Goal: Information Seeking & Learning: Learn about a topic

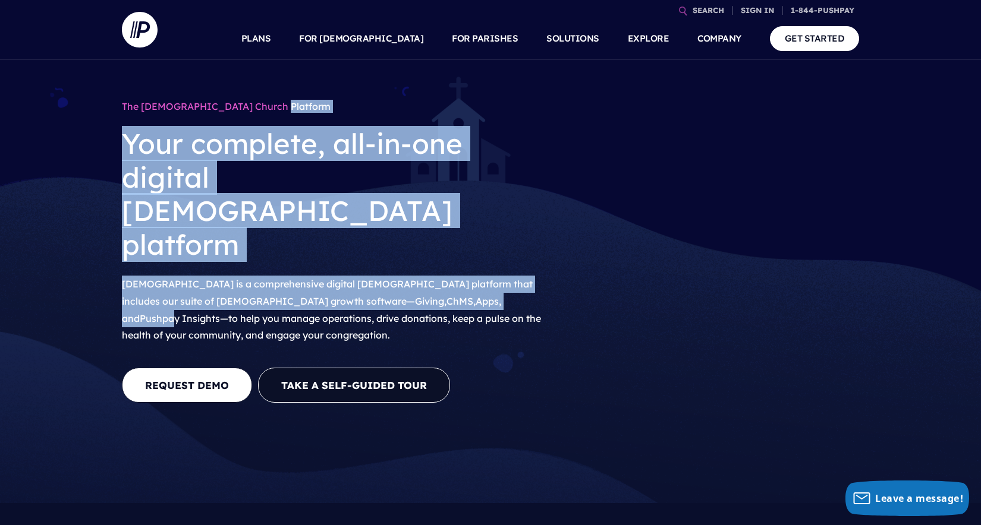
drag, startPoint x: 168, startPoint y: 113, endPoint x: 365, endPoint y: 226, distance: 227.6
click at [365, 226] on div "The ChurchStaq Church Platform Your complete, all-in-one digital church platfor…" at bounding box center [333, 222] width 422 height 254
click at [365, 271] on p "ChurchStaq is a comprehensive digital church platform that includes our suite o…" at bounding box center [333, 310] width 422 height 78
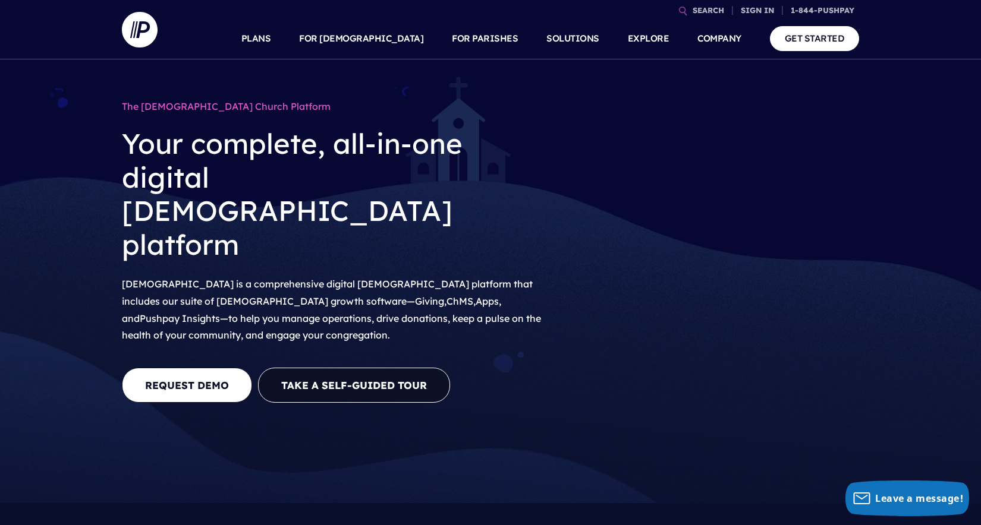
drag, startPoint x: 304, startPoint y: 200, endPoint x: 420, endPoint y: 266, distance: 134.2
click at [393, 240] on div "The ChurchStaq Church Platform Your complete, all-in-one digital church platfor…" at bounding box center [333, 222] width 422 height 254
drag, startPoint x: 420, startPoint y: 266, endPoint x: 360, endPoint y: 256, distance: 61.0
click at [420, 271] on p "ChurchStaq is a comprehensive digital church platform that includes our suite o…" at bounding box center [333, 310] width 422 height 78
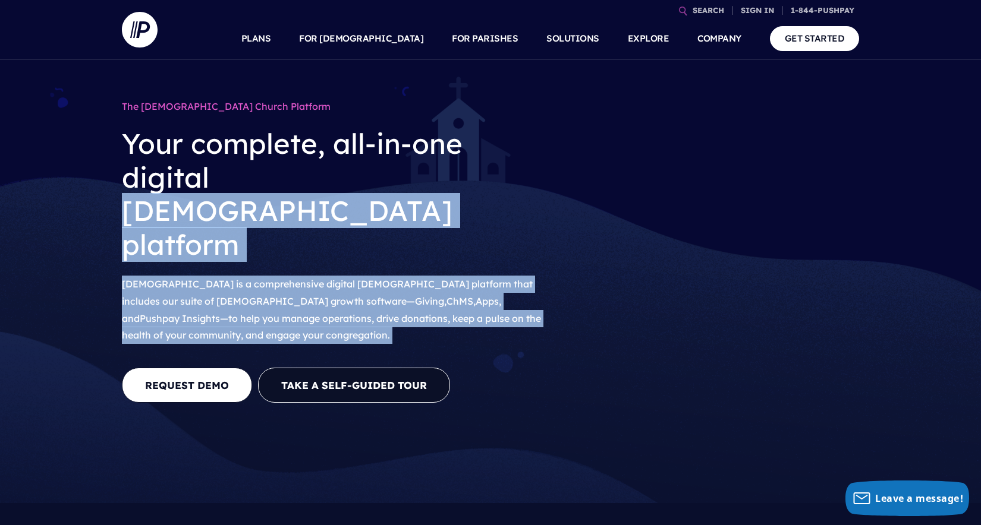
drag, startPoint x: 181, startPoint y: 166, endPoint x: 275, endPoint y: 281, distance: 148.6
click at [275, 282] on div "The ChurchStaq Church Platform Your complete, all-in-one digital church platfor…" at bounding box center [333, 263] width 422 height 337
click at [475, 295] on link "Apps" at bounding box center [486, 301] width 23 height 12
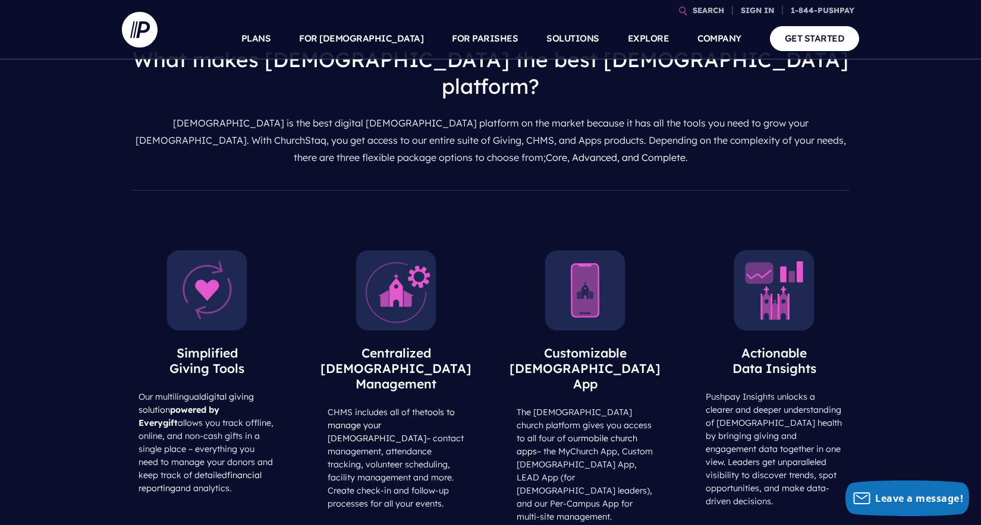
scroll to position [512, 0]
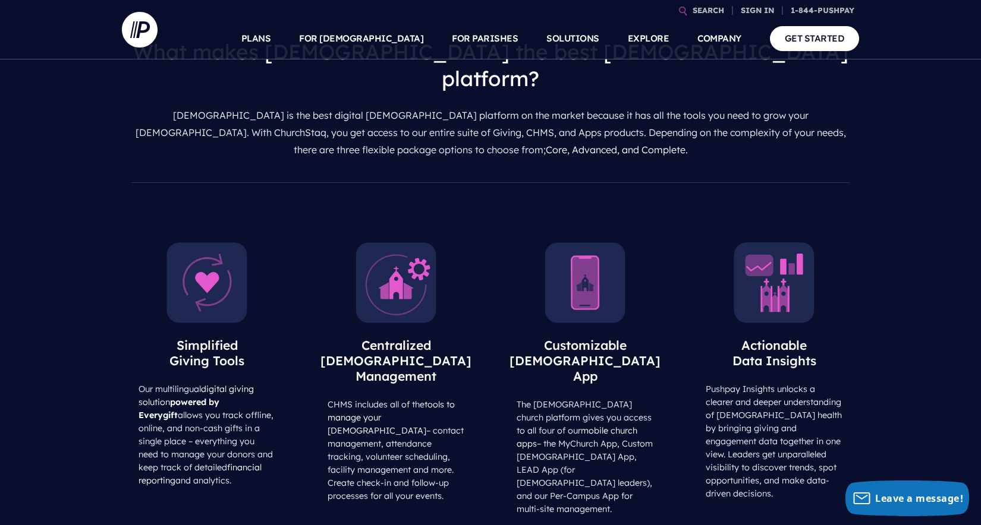
drag, startPoint x: 484, startPoint y: 288, endPoint x: 469, endPoint y: 383, distance: 95.7
click at [470, 382] on div "Centralized Church Management CHMS includes all of the tools to manage your chu…" at bounding box center [395, 370] width 177 height 284
click at [469, 383] on div "Centralized Church Management CHMS includes all of the tools to manage your chu…" at bounding box center [396, 370] width 158 height 284
drag, startPoint x: 448, startPoint y: 385, endPoint x: 405, endPoint y: 395, distance: 43.8
click at [405, 395] on div "Simplified Giving Tools Our multilingual digital giving solution powered by Eve…" at bounding box center [490, 386] width 981 height 366
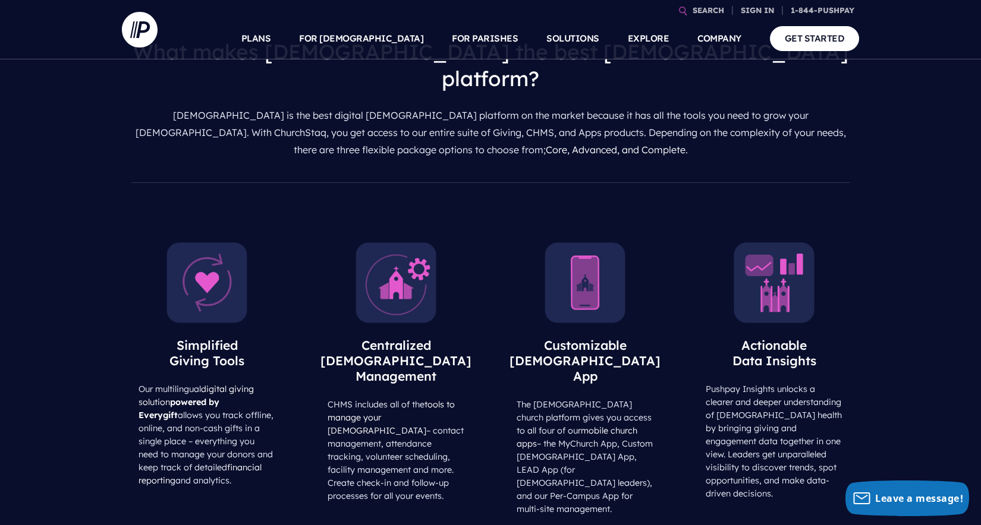
click at [407, 397] on div "Simplified Giving Tools Our multilingual digital giving solution powered by Eve…" at bounding box center [490, 386] width 981 height 366
drag, startPoint x: 245, startPoint y: 395, endPoint x: 247, endPoint y: 389, distance: 6.2
click at [243, 387] on div "Simplified Giving Tools Our multilingual digital giving solution powered by Eve…" at bounding box center [207, 362] width 158 height 269
click at [294, 396] on div "Simplified Giving Tools Our multilingual digital giving solution powered by Eve…" at bounding box center [206, 362] width 177 height 269
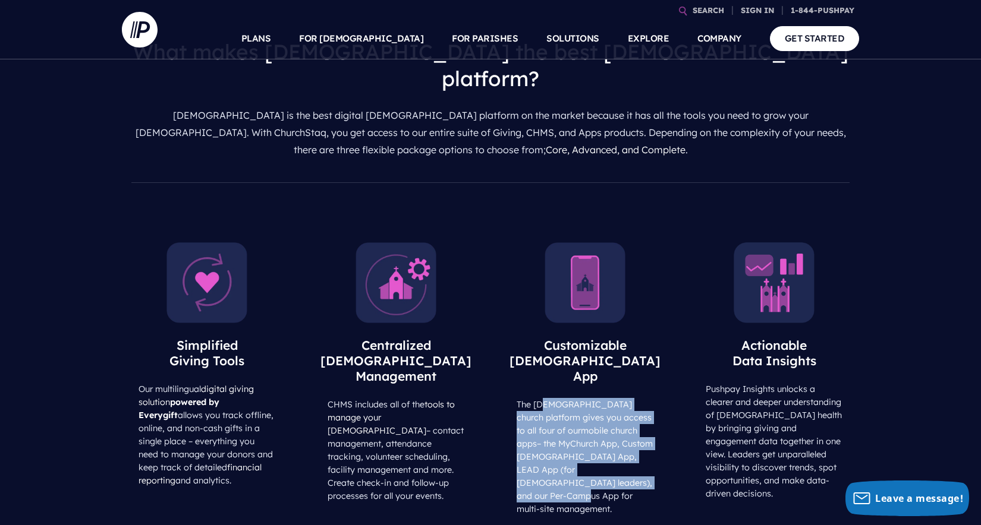
drag, startPoint x: 534, startPoint y: 291, endPoint x: 601, endPoint y: 364, distance: 99.3
click at [601, 398] on p "The ChurchStaq church platform gives you access to all four of our mobile churc…" at bounding box center [585, 457] width 158 height 118
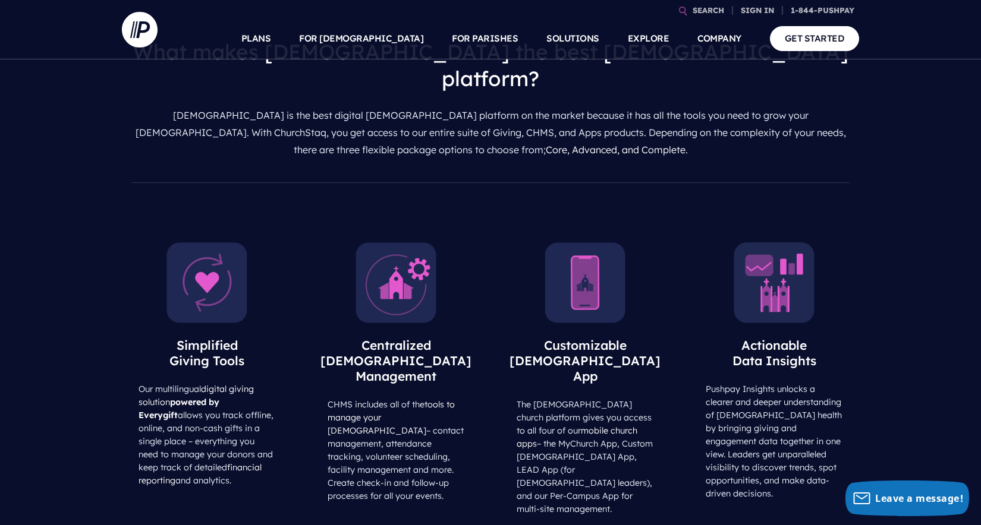
click at [610, 398] on p "The ChurchStaq church platform gives you access to all four of our mobile churc…" at bounding box center [585, 457] width 158 height 118
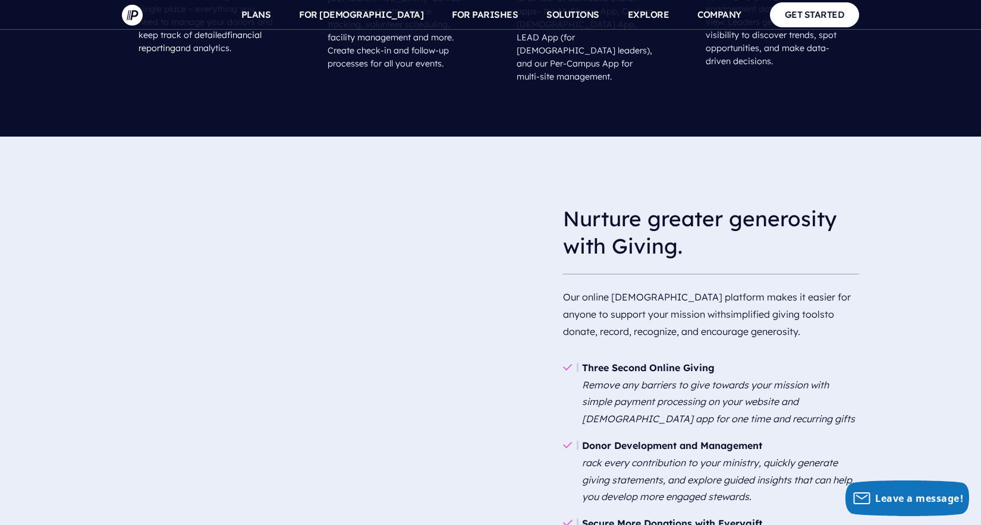
scroll to position [953, 0]
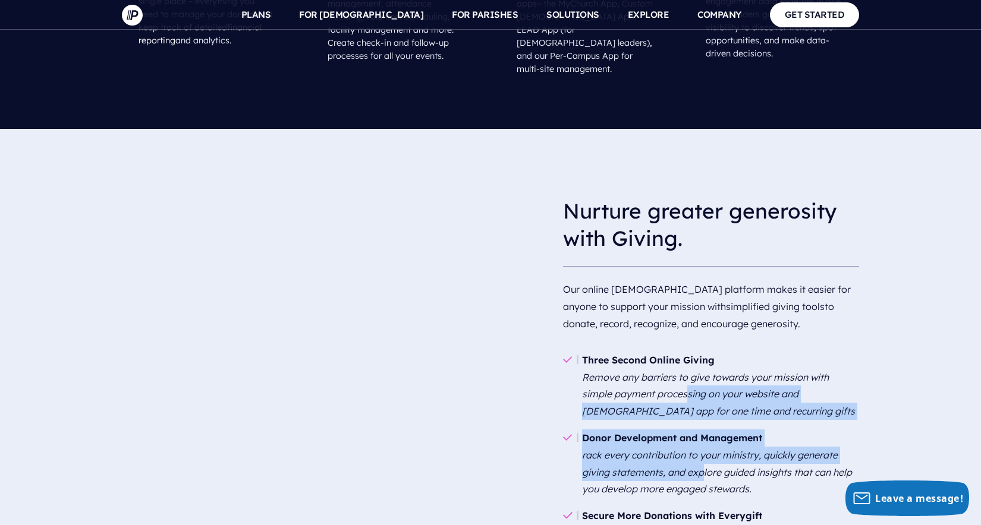
drag, startPoint x: 684, startPoint y: 274, endPoint x: 704, endPoint y: 344, distance: 72.8
click at [704, 344] on ul "Three Second Online Giving Remove any barriers to give towards your mission wit…" at bounding box center [711, 464] width 296 height 253
click at [710, 371] on em "Remove any barriers to give towards your mission with simple payment processing…" at bounding box center [718, 394] width 273 height 46
drag, startPoint x: 664, startPoint y: 323, endPoint x: 693, endPoint y: 375, distance: 59.3
click at [690, 371] on ul "Three Second Online Giving Remove any barriers to give towards your mission wit…" at bounding box center [711, 464] width 296 height 253
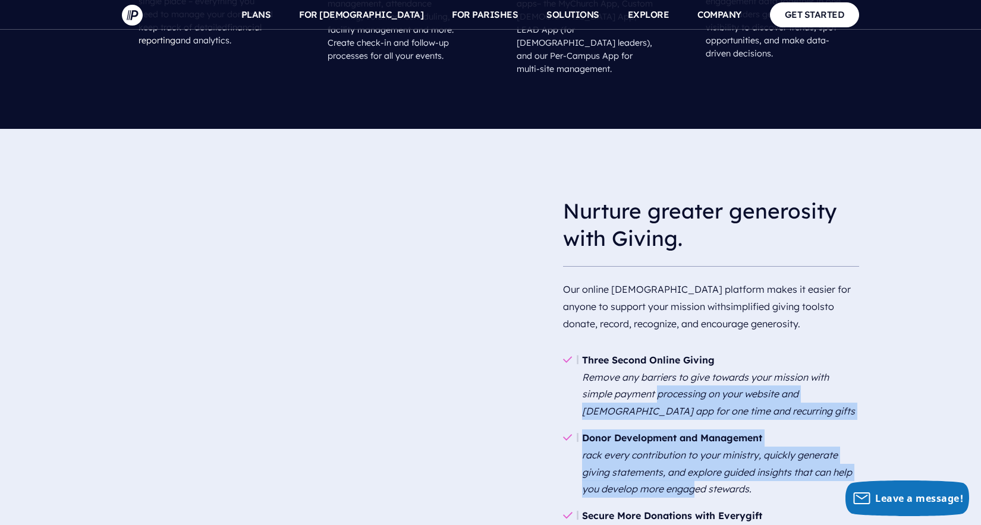
click at [693, 449] on em "rack every contribution to your ministry, quickly generate giving statements, a…" at bounding box center [717, 472] width 270 height 46
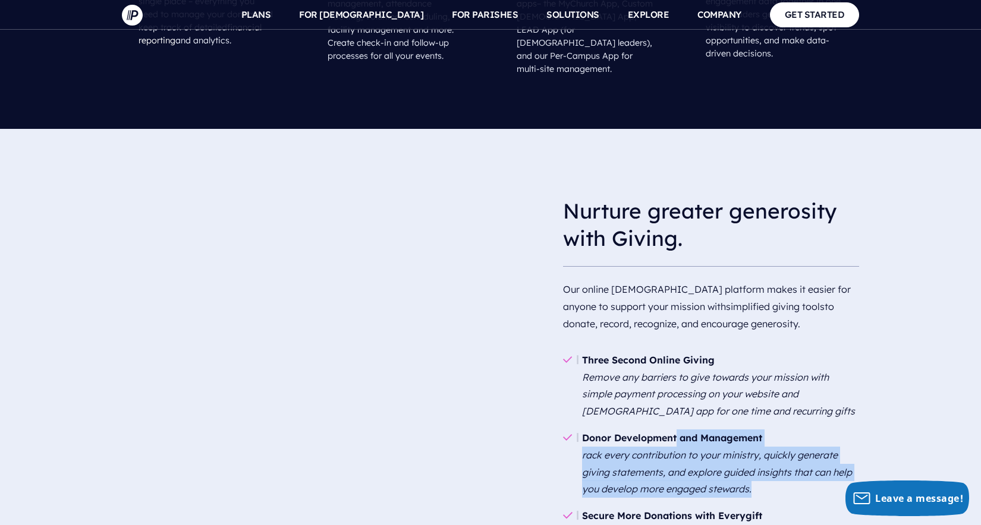
drag, startPoint x: 807, startPoint y: 369, endPoint x: 713, endPoint y: 346, distance: 96.7
click at [685, 425] on li "Donor Development and Management rack every contribution to your ministry, quic…" at bounding box center [711, 464] width 296 height 78
drag, startPoint x: 713, startPoint y: 346, endPoint x: 657, endPoint y: 338, distance: 56.5
click at [713, 425] on li "Donor Development and Management rack every contribution to your ministry, quic…" at bounding box center [711, 464] width 296 height 78
drag, startPoint x: 582, startPoint y: 340, endPoint x: 792, endPoint y: 366, distance: 211.9
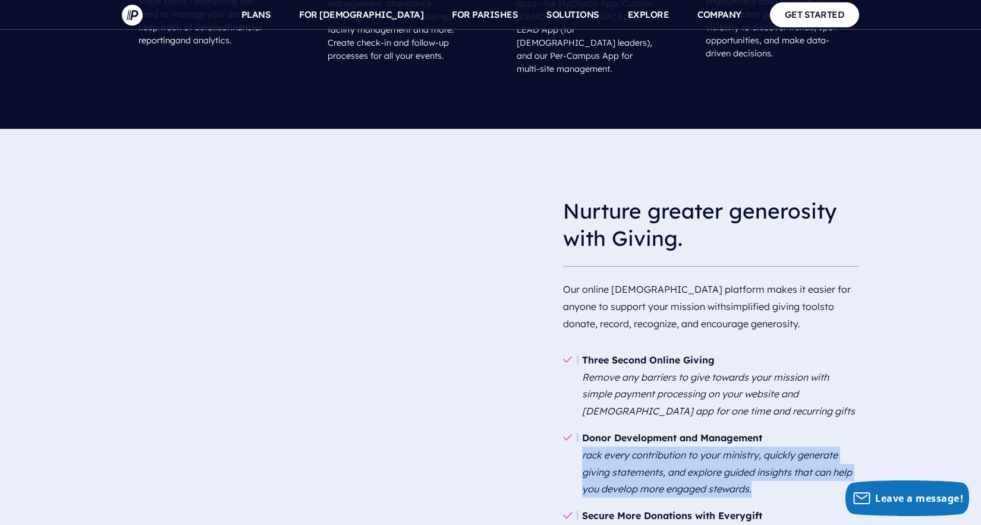
click at [790, 425] on li "Donor Development and Management rack every contribution to your ministry, quic…" at bounding box center [711, 464] width 296 height 78
click at [794, 425] on li "Donor Development and Management rack every contribution to your ministry, quic…" at bounding box center [711, 464] width 296 height 78
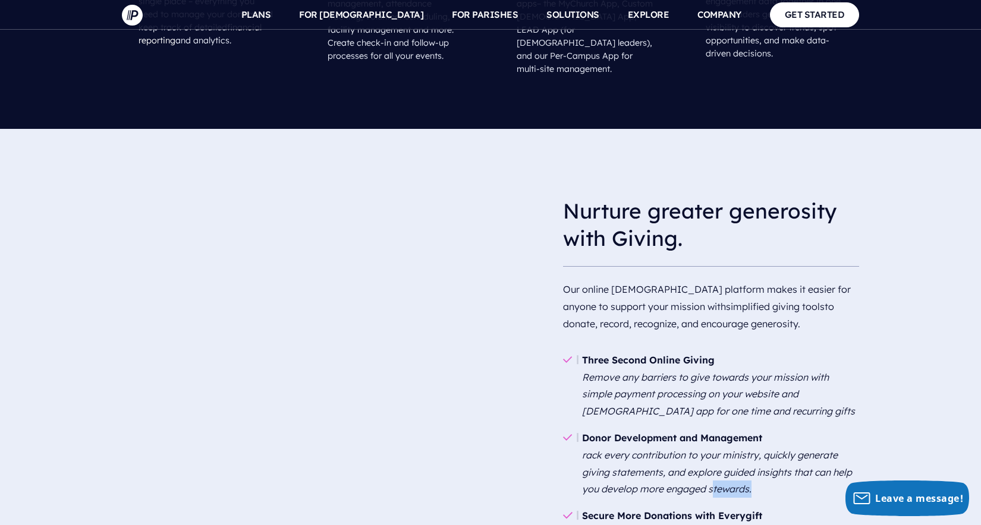
drag, startPoint x: 771, startPoint y: 360, endPoint x: 722, endPoint y: 382, distance: 54.0
click at [716, 425] on li "Donor Development and Management rack every contribution to your ministry, quic…" at bounding box center [711, 464] width 296 height 78
click at [729, 510] on b "Secure More Donations with Everygift" at bounding box center [672, 516] width 180 height 12
drag, startPoint x: 650, startPoint y: 395, endPoint x: 707, endPoint y: 435, distance: 69.9
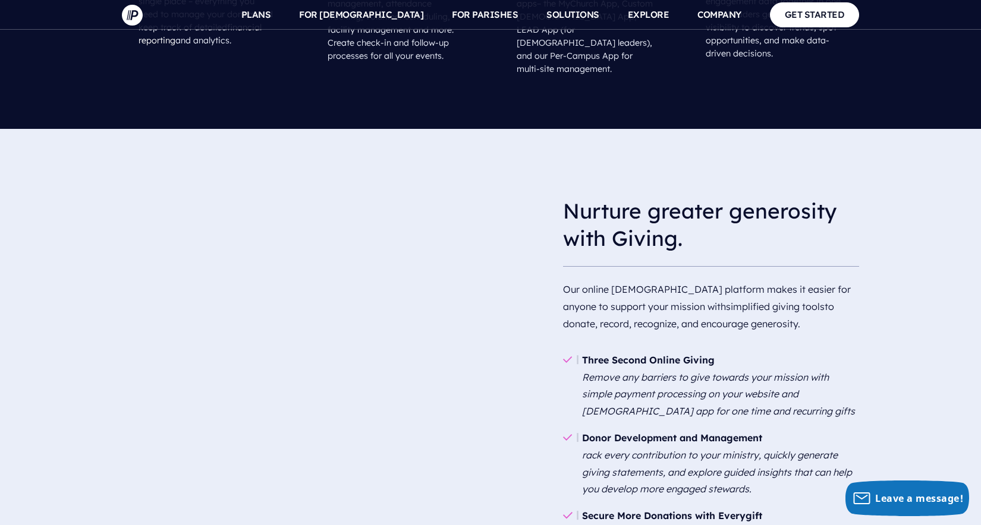
drag, startPoint x: 668, startPoint y: 420, endPoint x: 696, endPoint y: 451, distance: 41.2
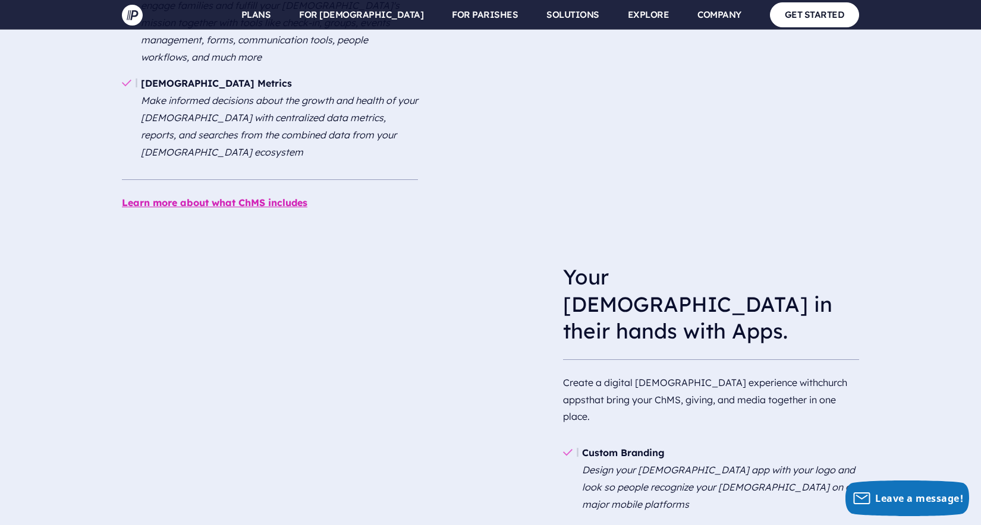
scroll to position [1908, 0]
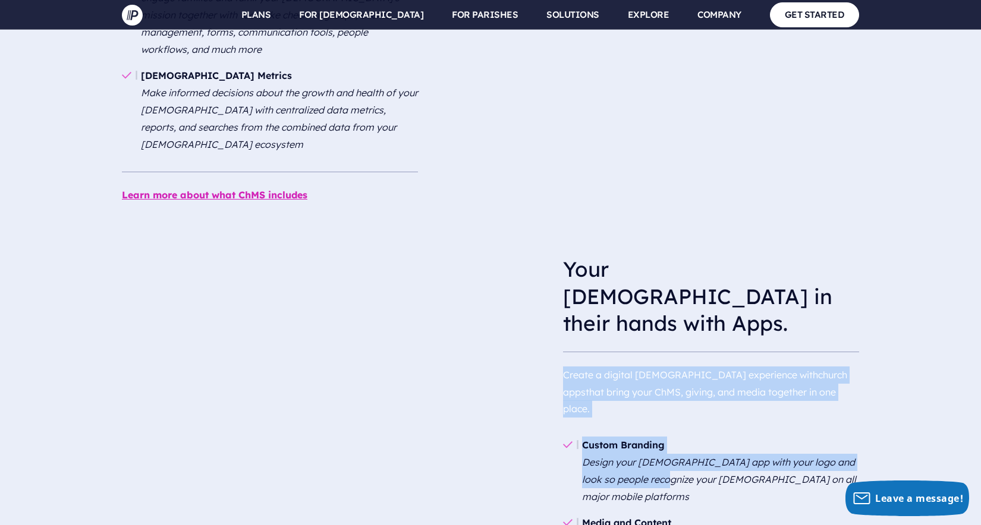
drag, startPoint x: 598, startPoint y: 188, endPoint x: 695, endPoint y: 302, distance: 149.2
click at [669, 288] on div "Your church in their hands with Apps. Create a digital church experience with c…" at bounding box center [711, 482] width 296 height 470
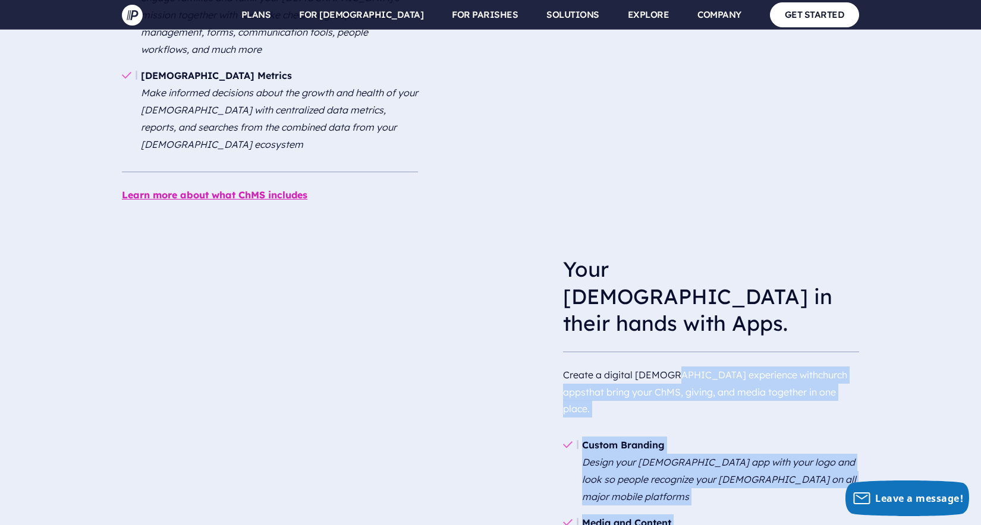
drag, startPoint x: 689, startPoint y: 334, endPoint x: 686, endPoint y: 209, distance: 124.8
click at [686, 247] on div "Your church in their hands with Apps. Create a digital church experience with c…" at bounding box center [711, 482] width 296 height 470
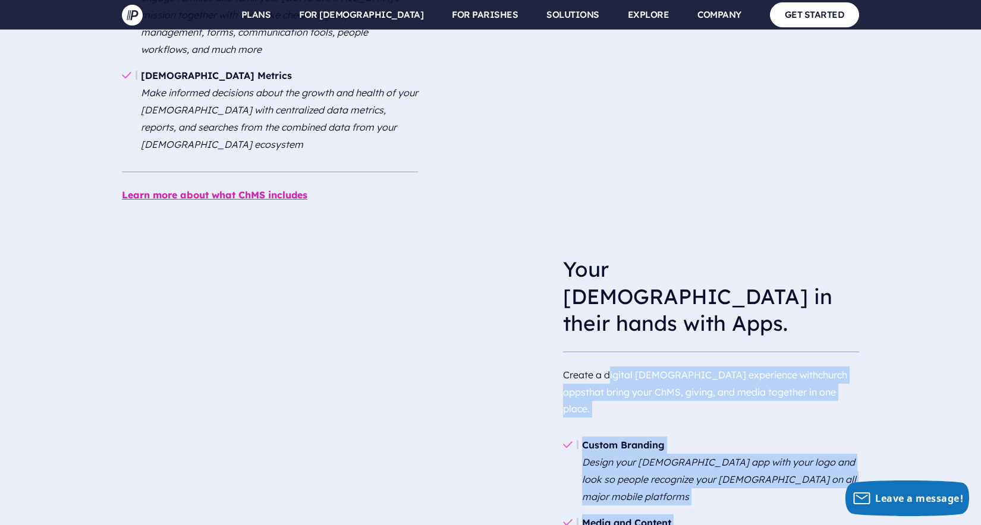
drag, startPoint x: 679, startPoint y: 284, endPoint x: 784, endPoint y: 363, distance: 131.1
click at [784, 363] on div "Your church in their hands with Apps. Create a digital church experience with c…" at bounding box center [711, 482] width 296 height 470
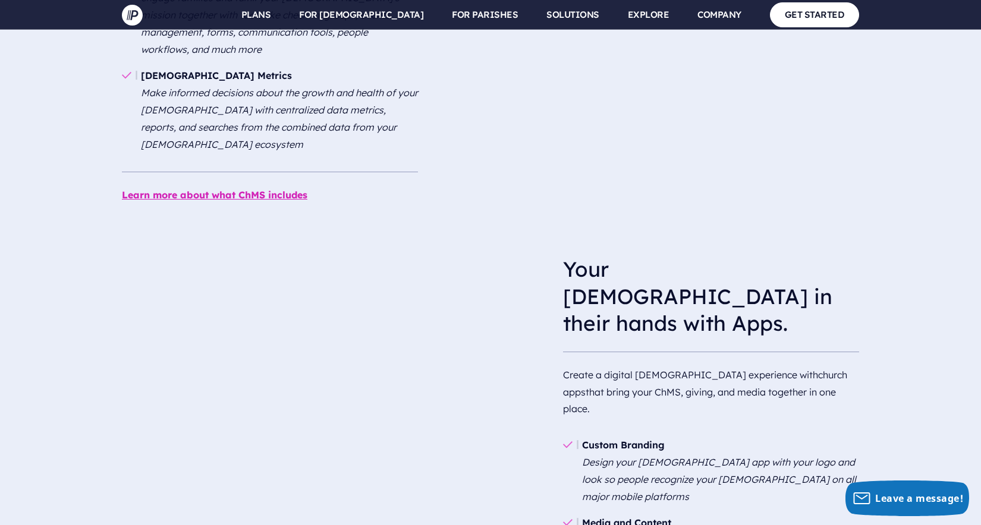
scroll to position [1901, 0]
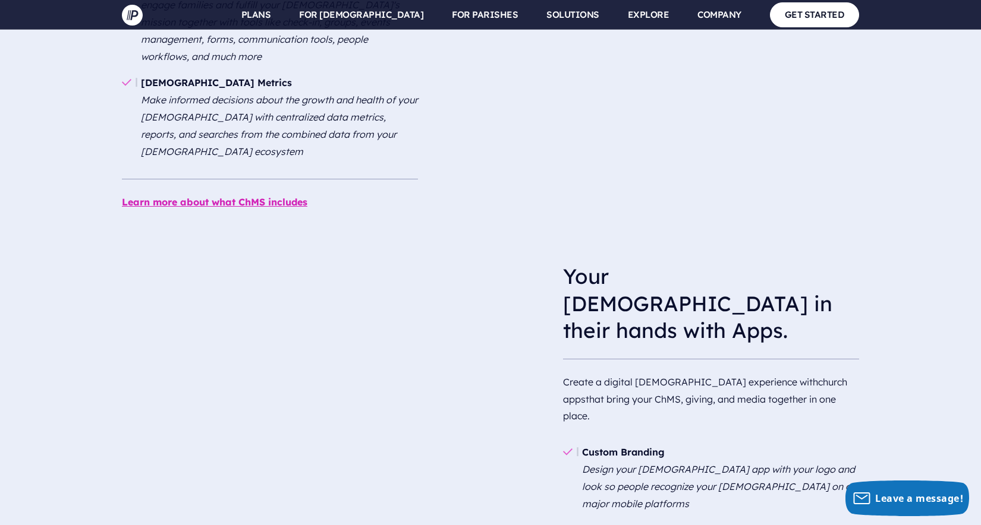
drag, startPoint x: 285, startPoint y: 360, endPoint x: 411, endPoint y: 389, distance: 129.9
click at [390, 389] on video at bounding box center [301, 343] width 359 height 179
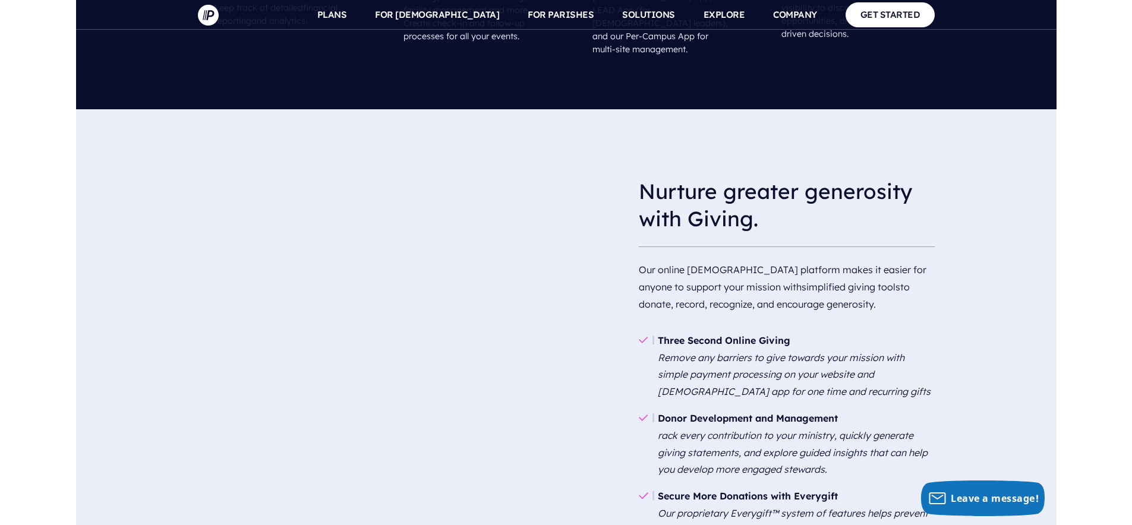
scroll to position [0, 0]
